Goal: Information Seeking & Learning: Learn about a topic

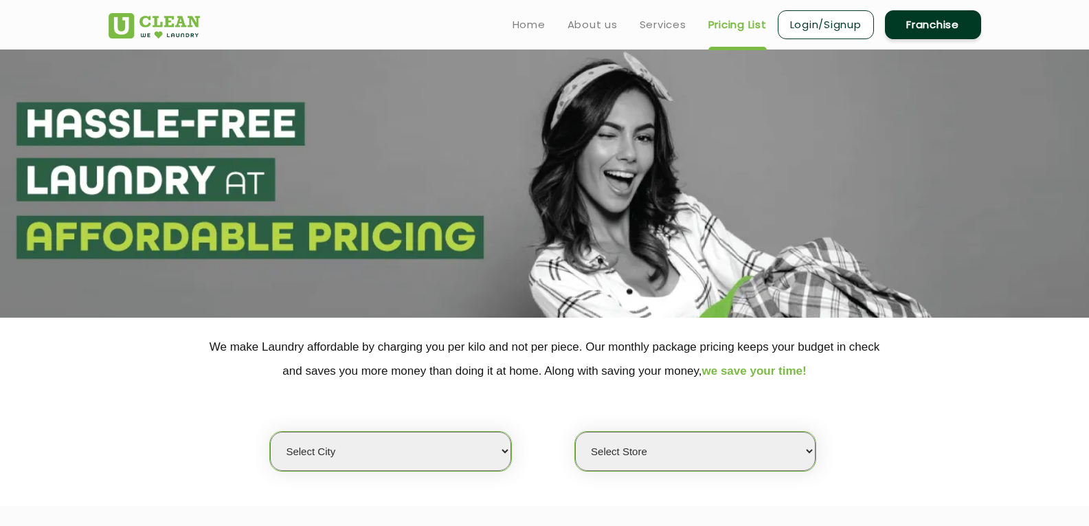
click at [487, 442] on select "Select city [GEOGRAPHIC_DATA] [GEOGRAPHIC_DATA] [GEOGRAPHIC_DATA] [GEOGRAPHIC_D…" at bounding box center [390, 451] width 241 height 39
select select "176"
click at [270, 432] on select "Select city [GEOGRAPHIC_DATA] [GEOGRAPHIC_DATA] [GEOGRAPHIC_DATA] [GEOGRAPHIC_D…" at bounding box center [390, 451] width 241 height 39
click at [623, 444] on select "Select Store" at bounding box center [695, 451] width 241 height 39
click at [623, 444] on select "Select Store UClean Vizag" at bounding box center [695, 451] width 241 height 39
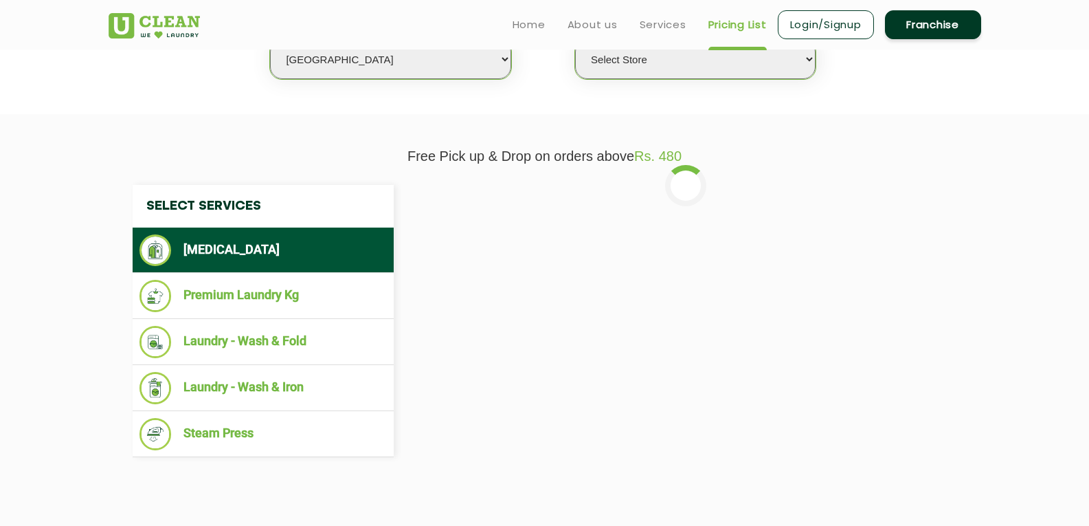
scroll to position [153, 0]
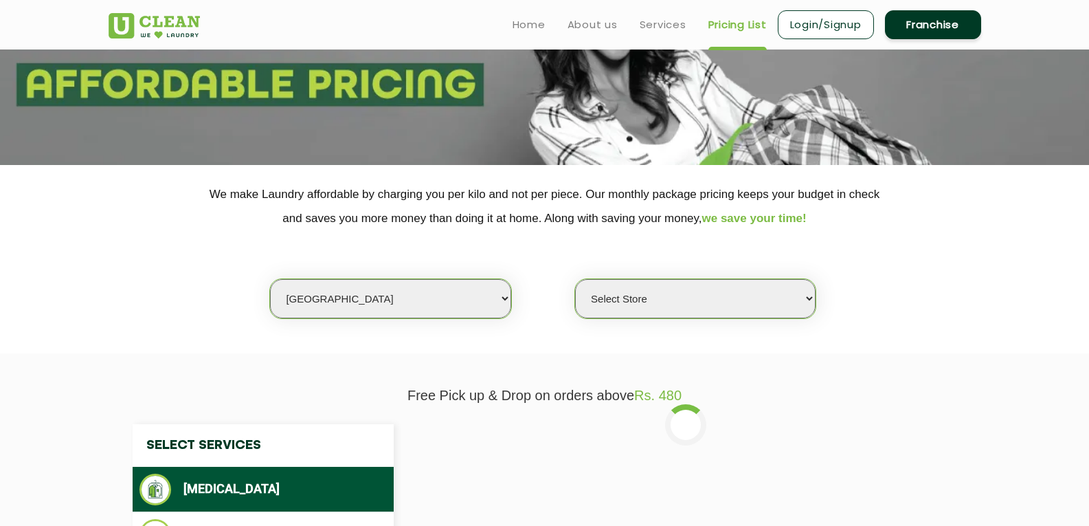
click at [735, 295] on select "Select Store UClean Vizag" at bounding box center [695, 298] width 241 height 39
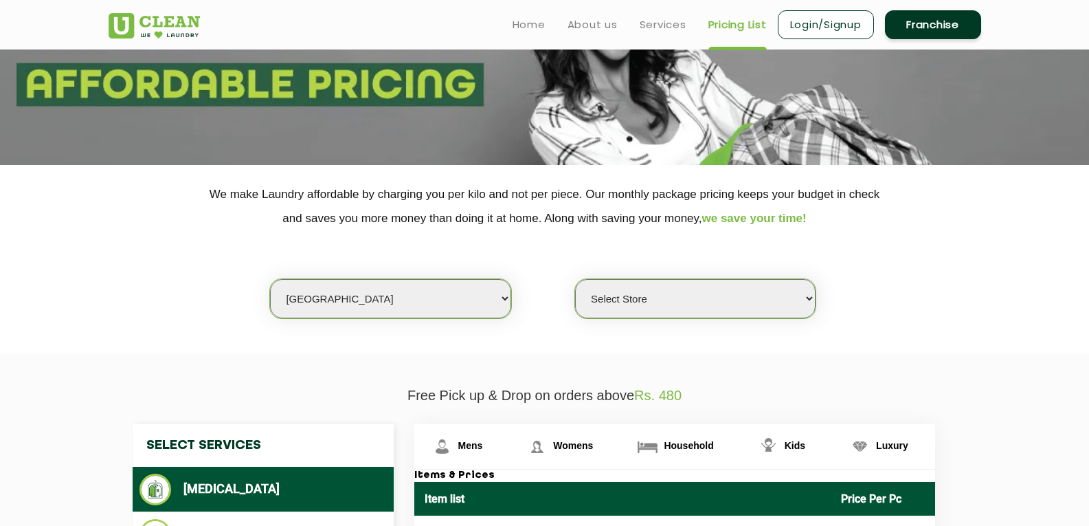
select select "522"
click at [575, 279] on select "Select Store UClean Vizag" at bounding box center [695, 298] width 241 height 39
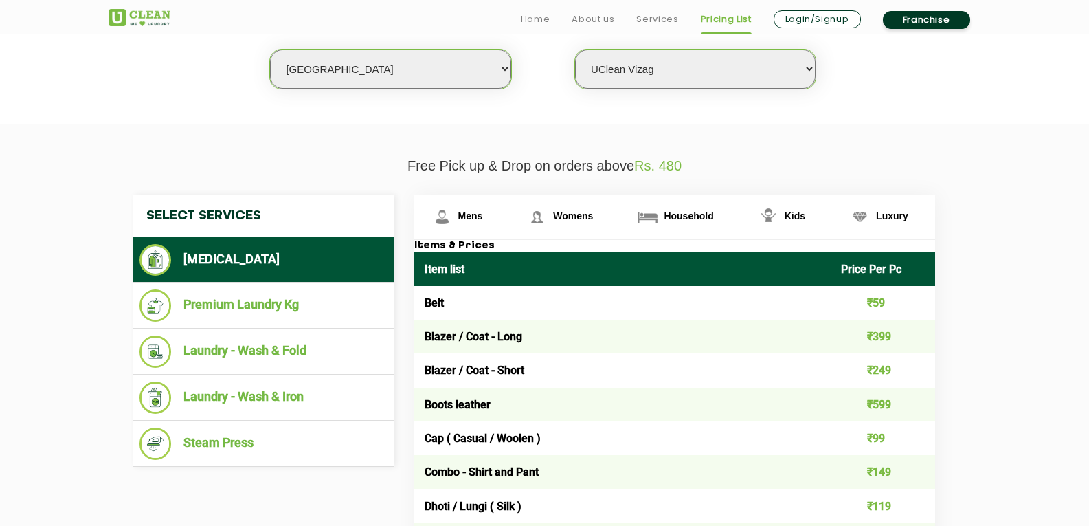
scroll to position [427, 0]
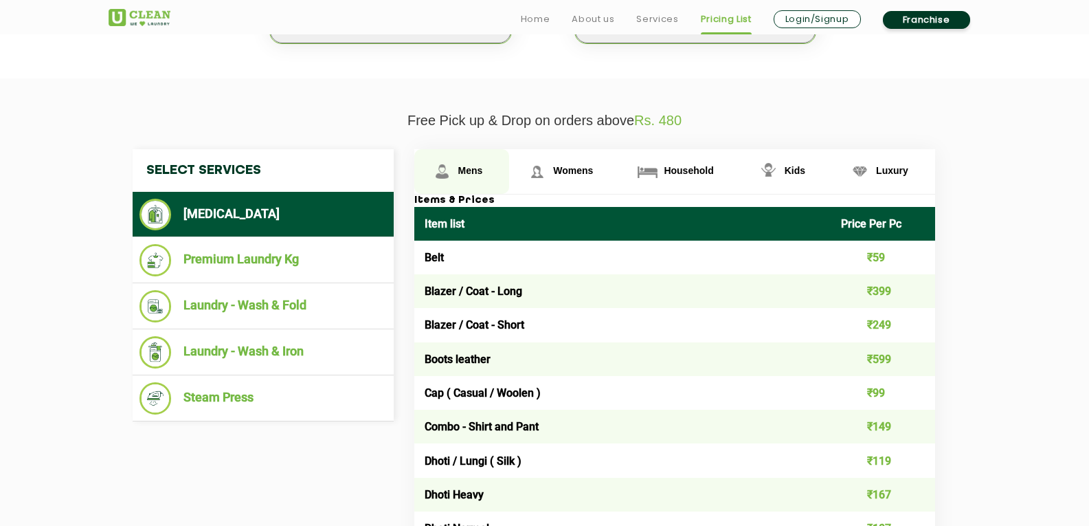
click at [477, 170] on span "Mens" at bounding box center [470, 170] width 25 height 11
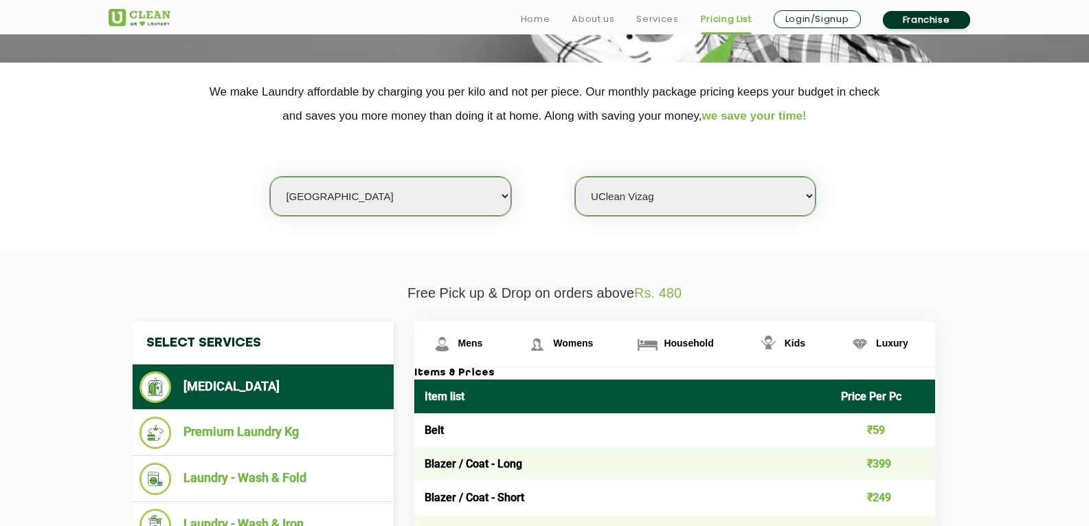
scroll to position [412, 0]
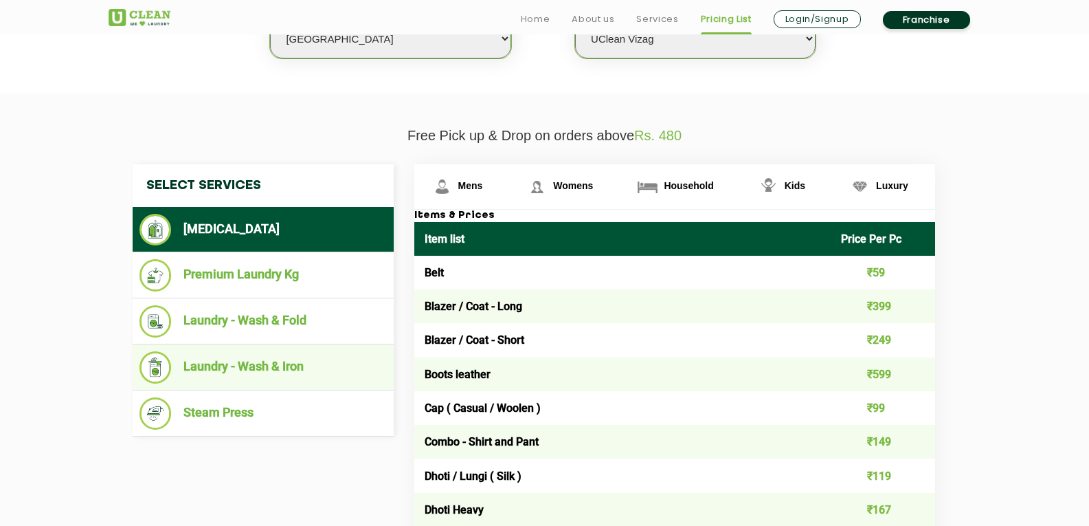
click at [296, 362] on li "Laundry - Wash & Iron" at bounding box center [263, 367] width 247 height 32
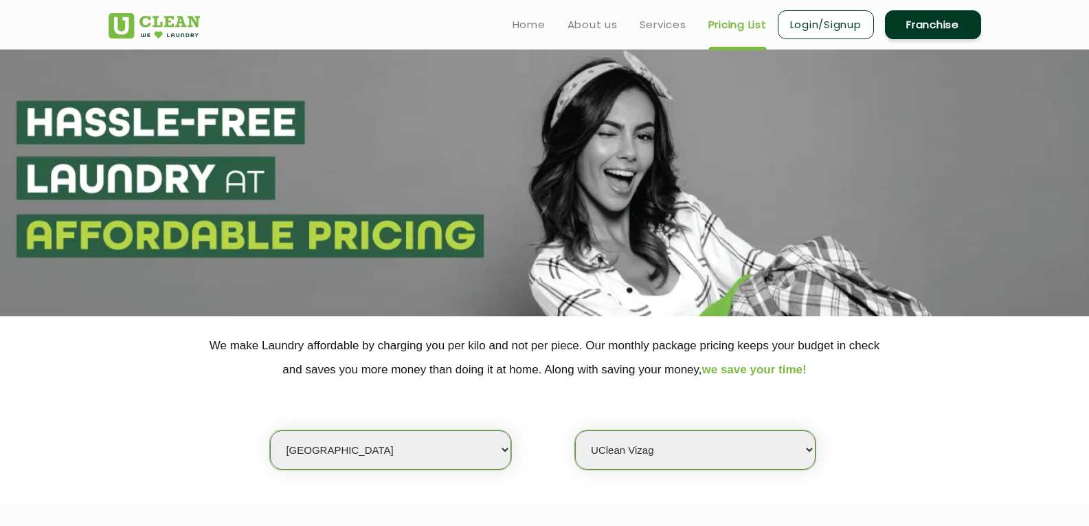
scroll to position [0, 0]
